Goal: Task Accomplishment & Management: Manage account settings

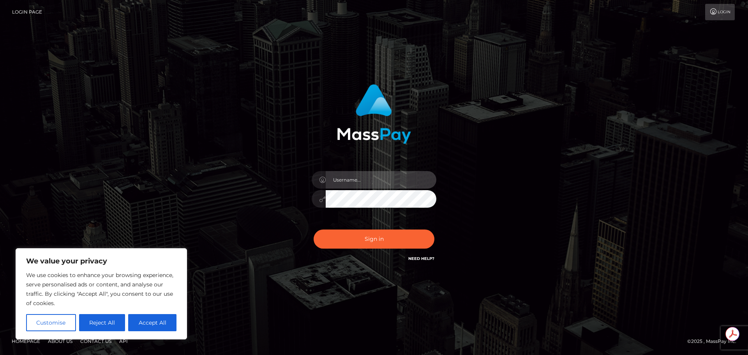
click at [357, 177] on input "text" at bounding box center [381, 180] width 111 height 18
type input "Michelle.T"
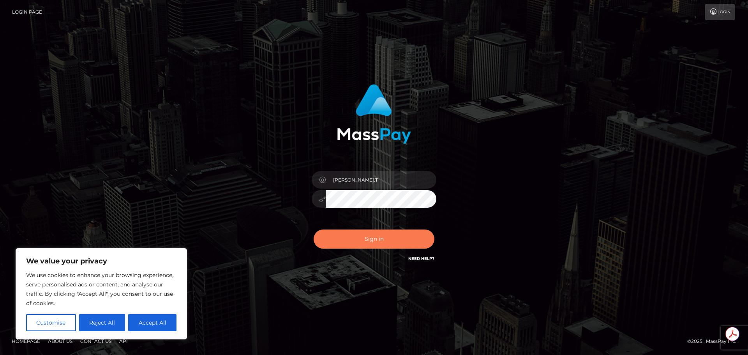
click at [376, 236] on button "Sign in" at bounding box center [374, 238] width 121 height 19
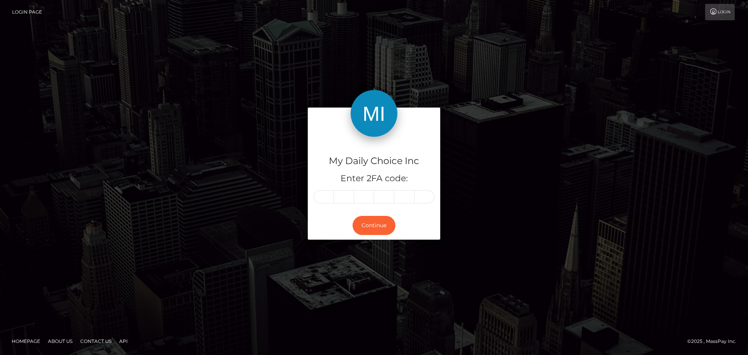
type input "7"
type input "1"
type input "7"
type input "5"
type input "0"
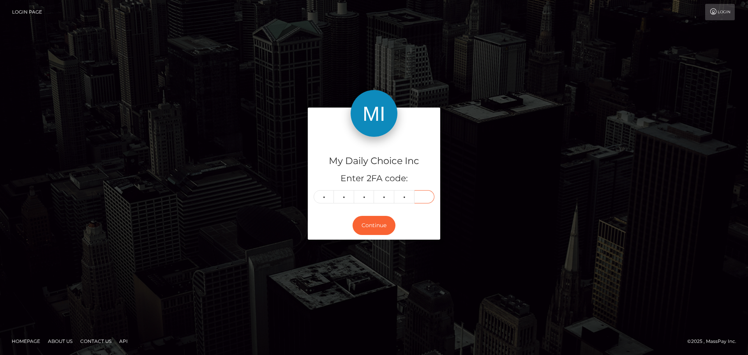
type input "1"
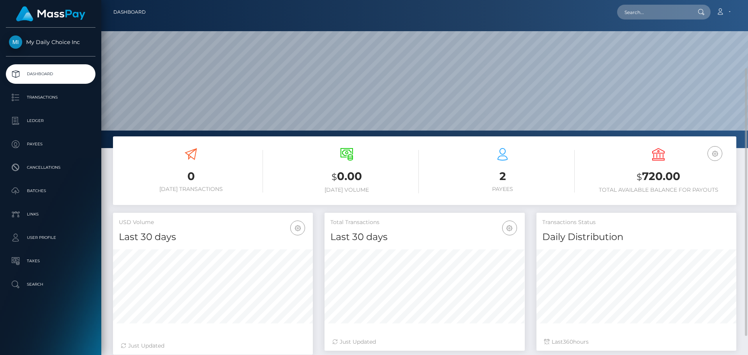
scroll to position [39, 0]
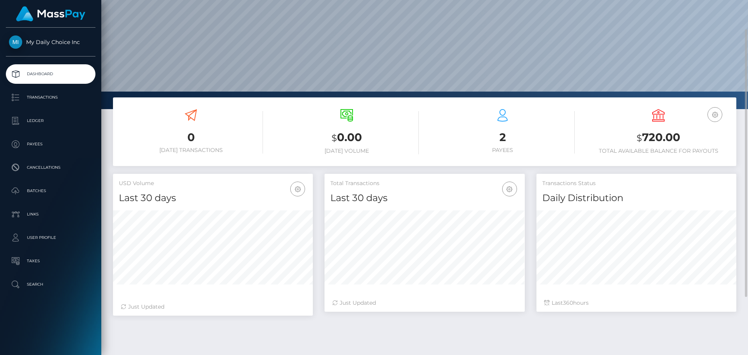
click at [648, 135] on h3 "$ 720.00" at bounding box center [658, 138] width 144 height 16
click at [713, 114] on icon "button" at bounding box center [714, 115] width 9 height 10
click at [656, 140] on h3 "$ 720.00" at bounding box center [658, 138] width 144 height 16
click at [42, 191] on p "Batches" at bounding box center [50, 191] width 83 height 12
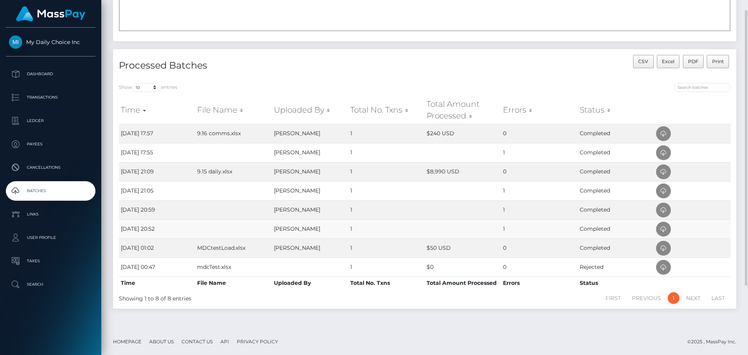
scroll to position [24, 0]
